Goal: Find specific page/section: Find specific page/section

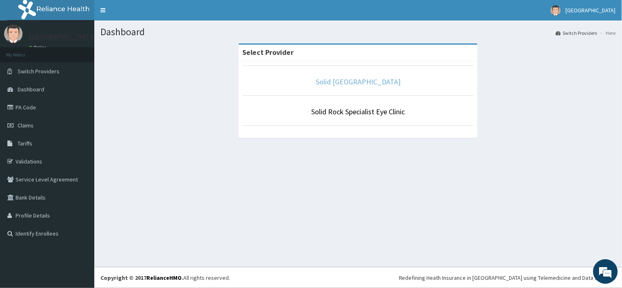
click at [336, 84] on link "Solid [GEOGRAPHIC_DATA]" at bounding box center [358, 81] width 85 height 9
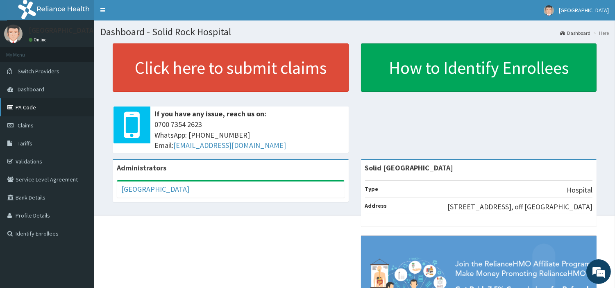
click at [21, 105] on link "PA Code" at bounding box center [47, 107] width 94 height 18
